Goal: Information Seeking & Learning: Learn about a topic

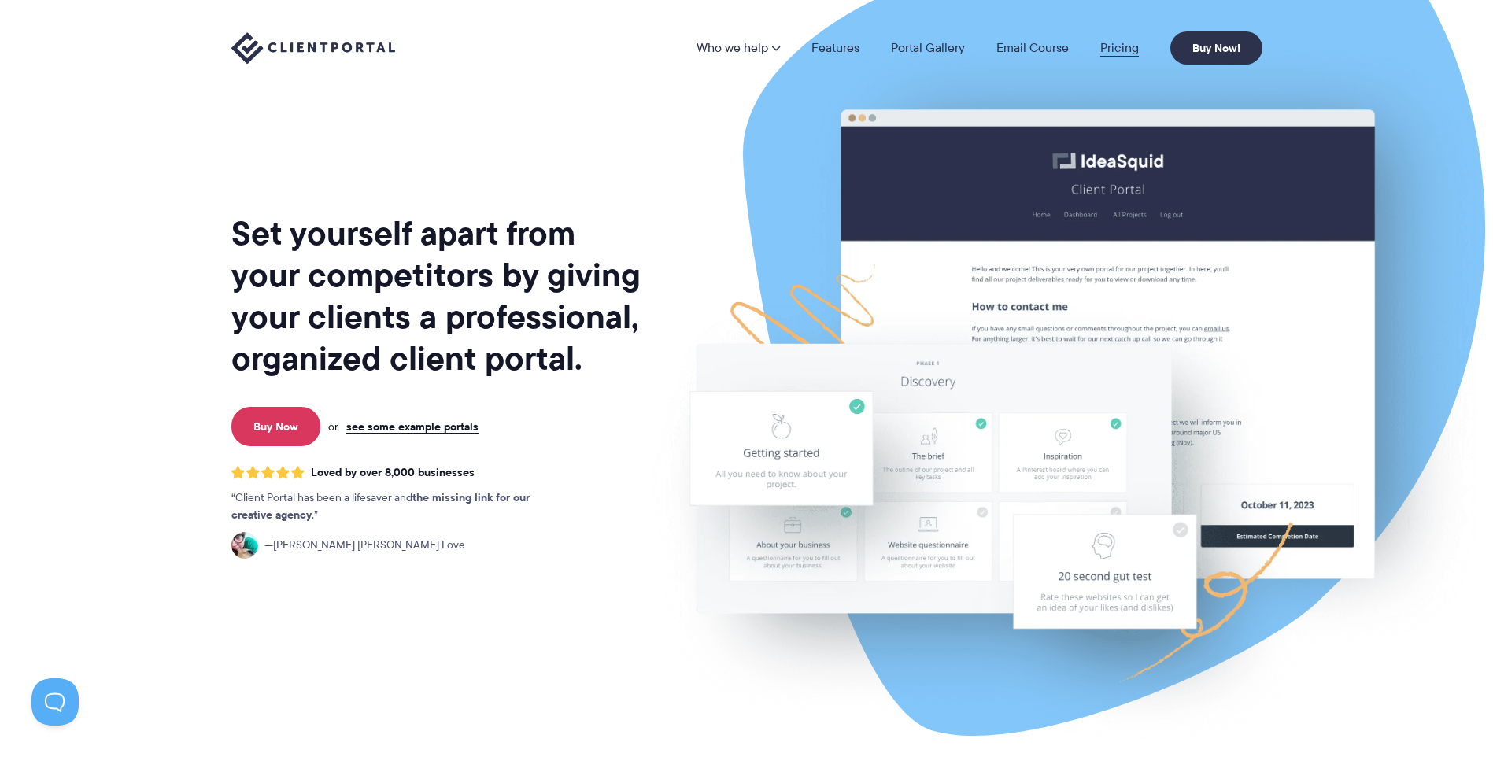
click at [1119, 44] on link "Pricing" at bounding box center [1119, 48] width 39 height 13
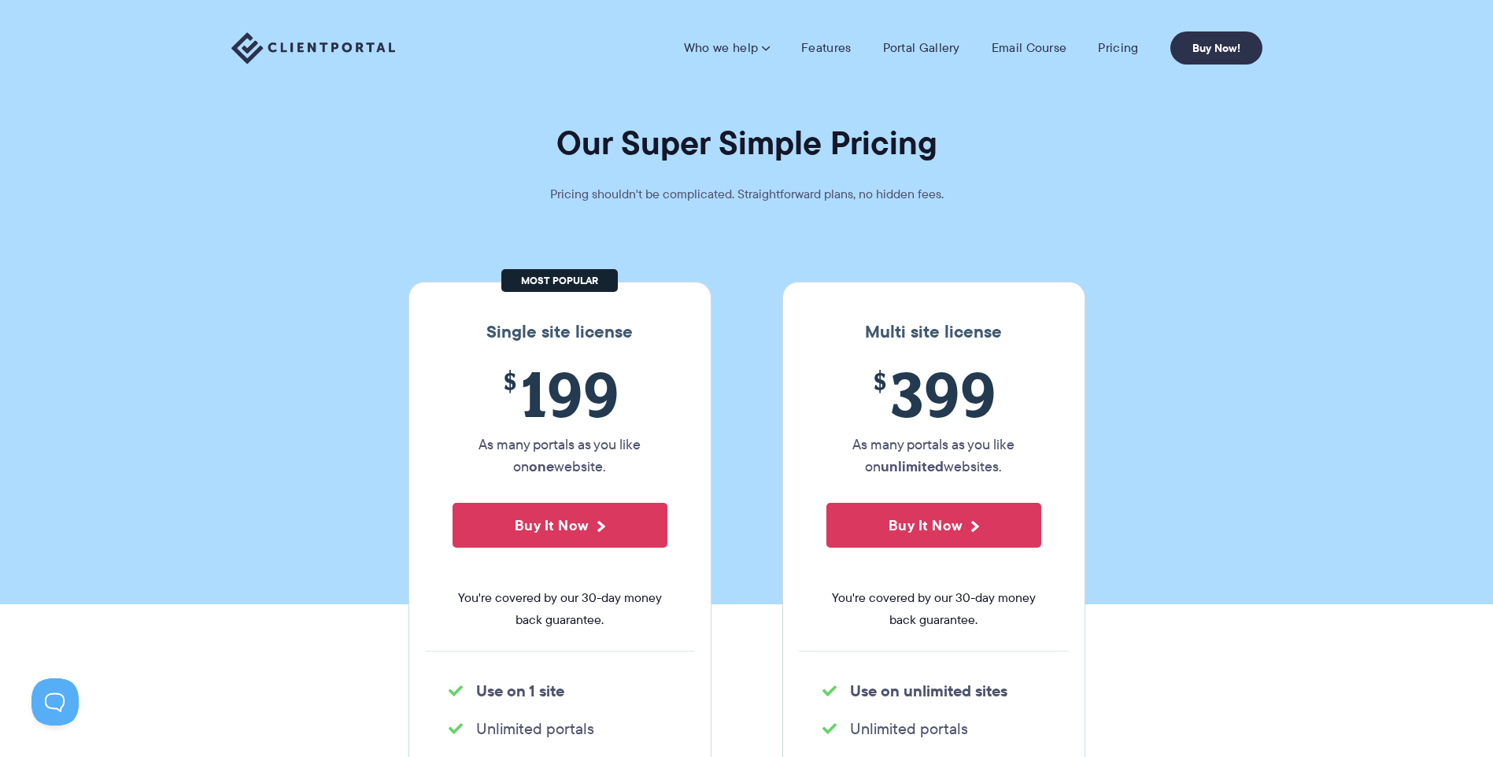
click at [333, 46] on img at bounding box center [313, 48] width 164 height 32
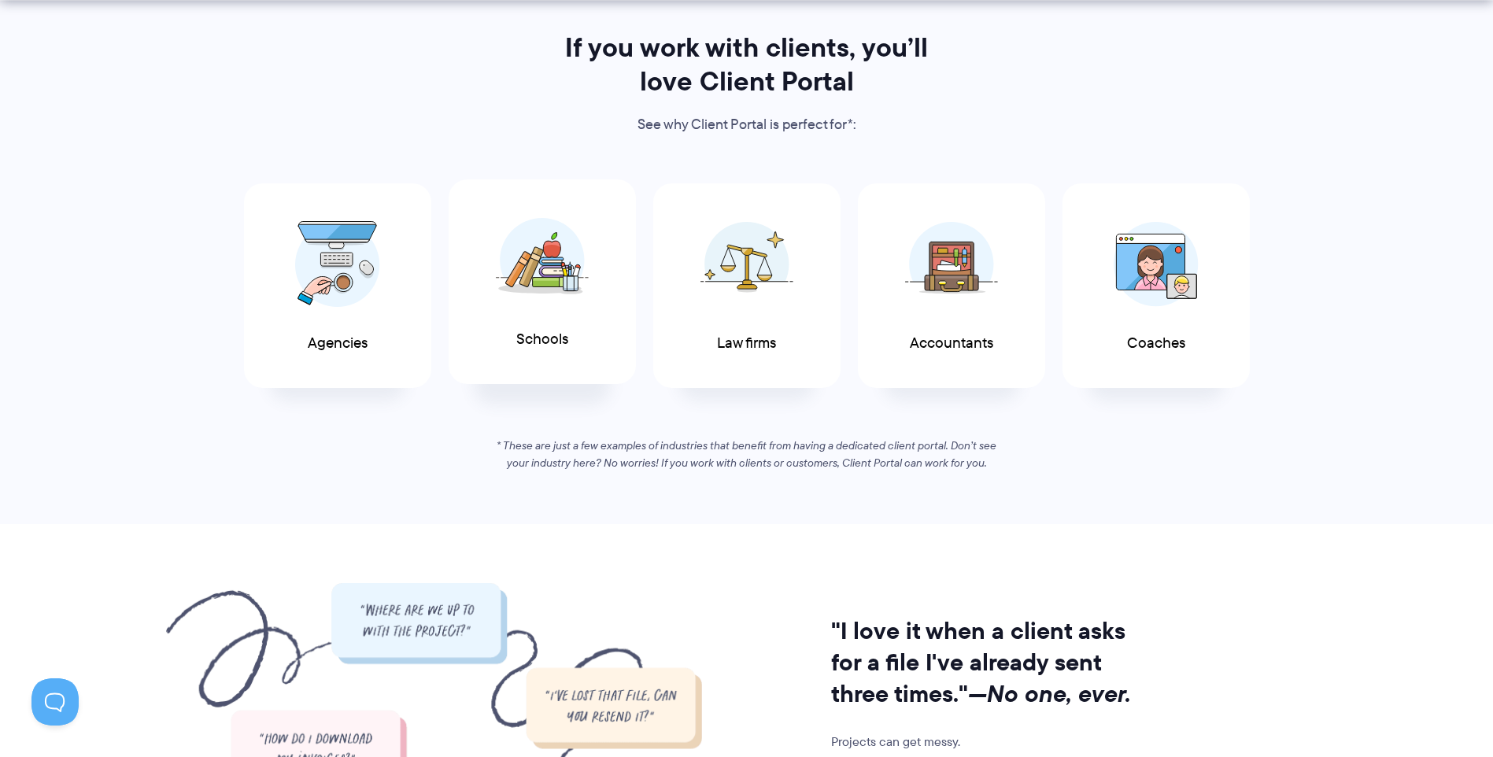
scroll to position [787, 0]
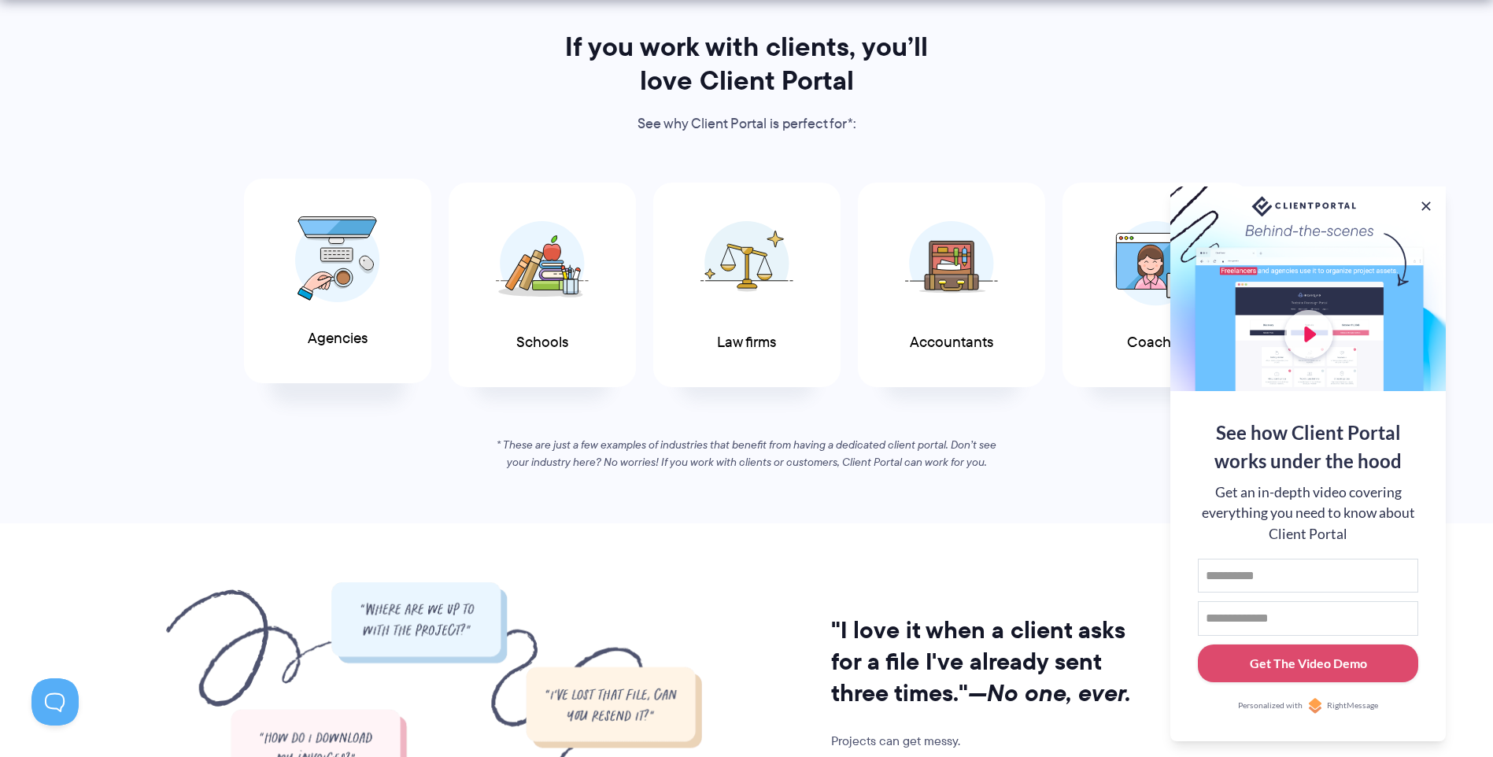
click at [323, 346] on span "Agencies" at bounding box center [338, 338] width 60 height 17
